Goal: Check status

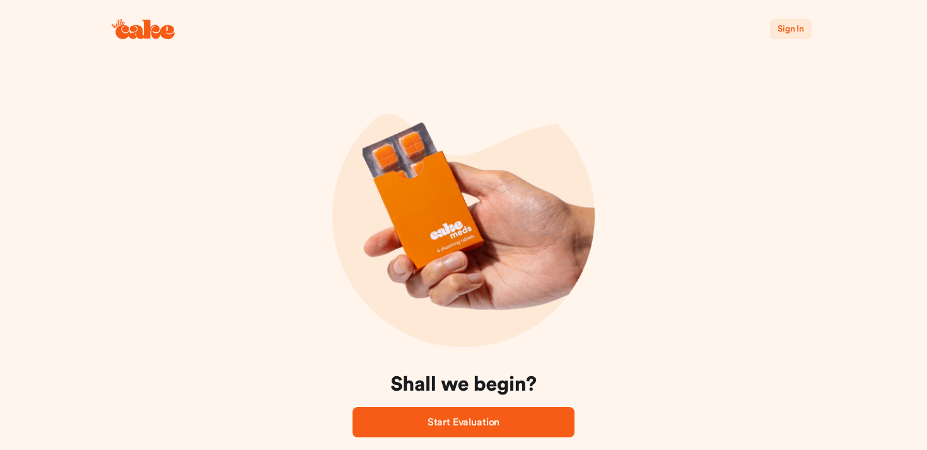
click at [791, 33] on span "Sign In" at bounding box center [791, 29] width 26 height 9
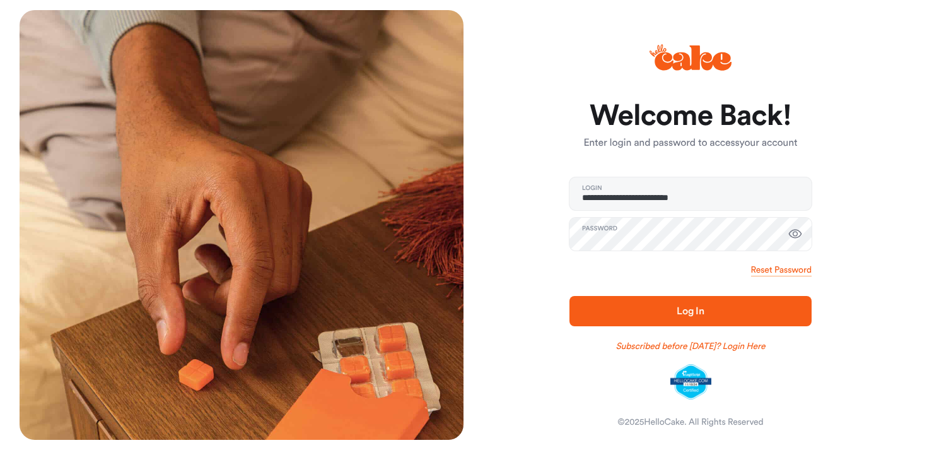
click at [648, 313] on span "Log In" at bounding box center [691, 310] width 202 height 15
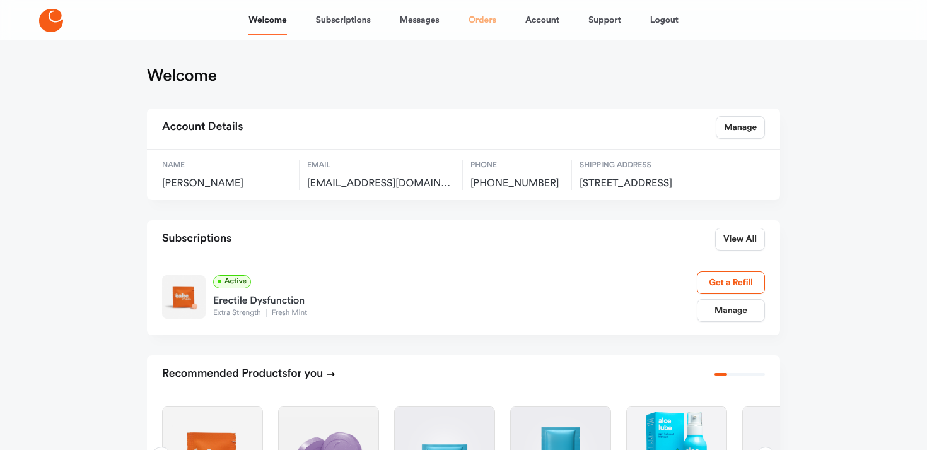
click at [483, 24] on link "Orders" at bounding box center [483, 20] width 28 height 30
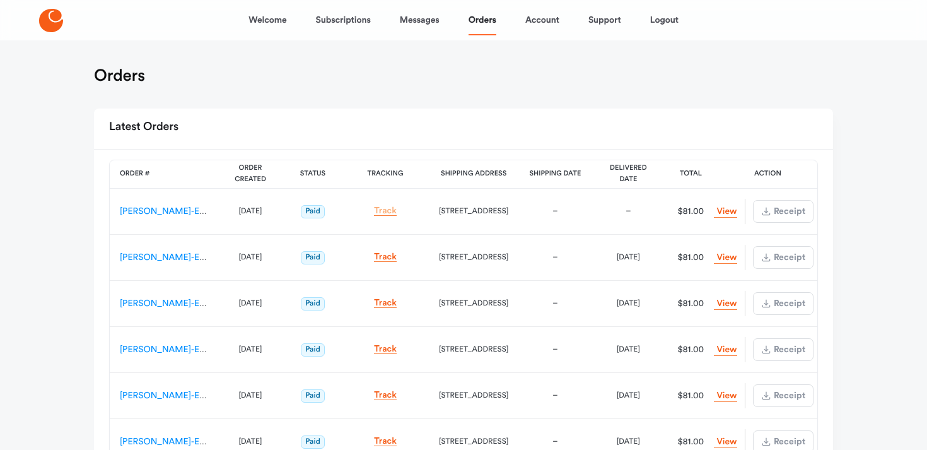
click at [390, 211] on link "Track" at bounding box center [385, 210] width 23 height 9
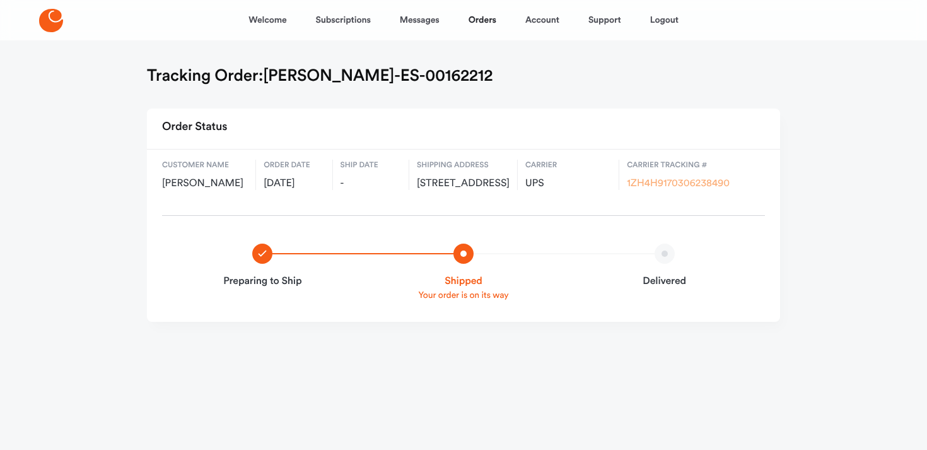
click at [652, 182] on link "1ZH4H9170306238490" at bounding box center [678, 184] width 103 height 10
